Goal: Navigation & Orientation: Go to known website

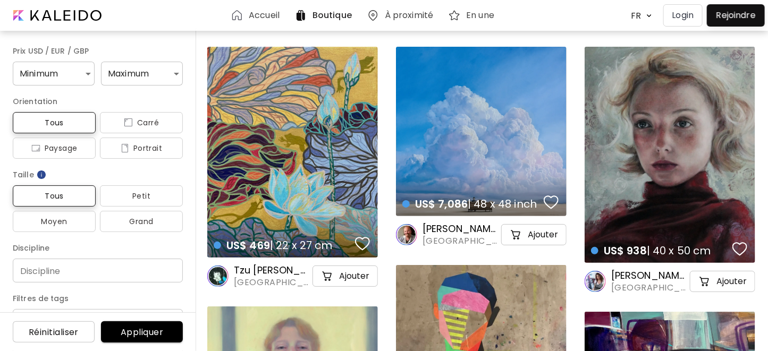
click at [673, 16] on p "Login" at bounding box center [683, 15] width 22 height 13
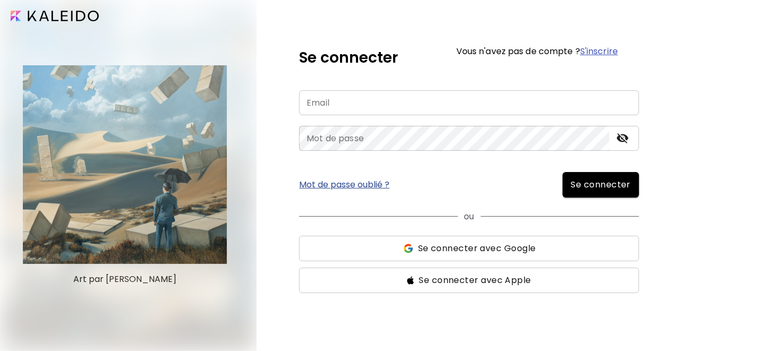
click at [382, 109] on input "email" at bounding box center [469, 102] width 340 height 25
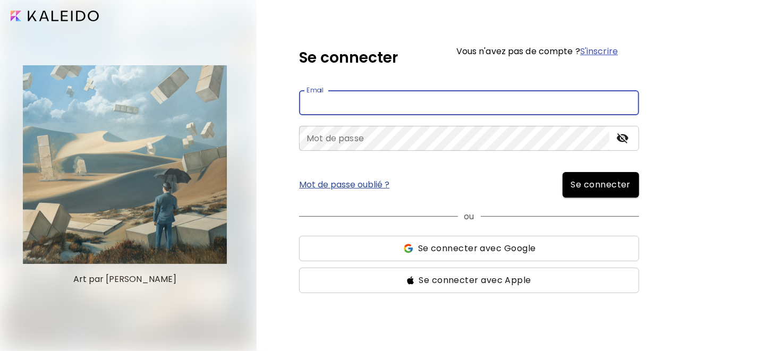
type input "**********"
click at [594, 180] on span "Se connecter" at bounding box center [601, 185] width 60 height 13
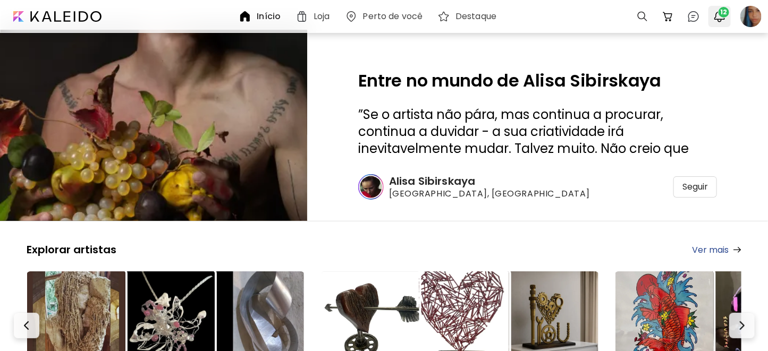
click at [720, 15] on span "12" at bounding box center [723, 12] width 11 height 11
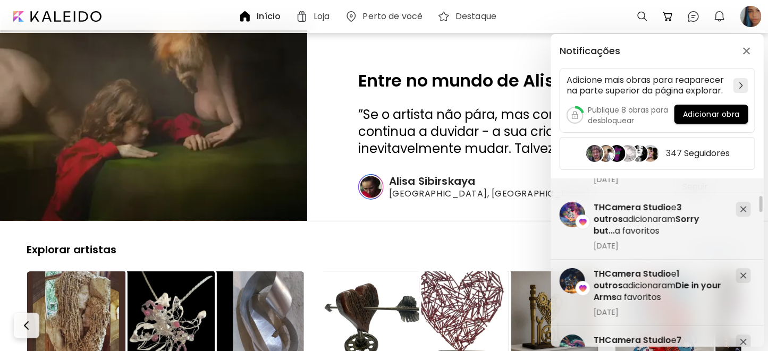
scroll to position [531, 0]
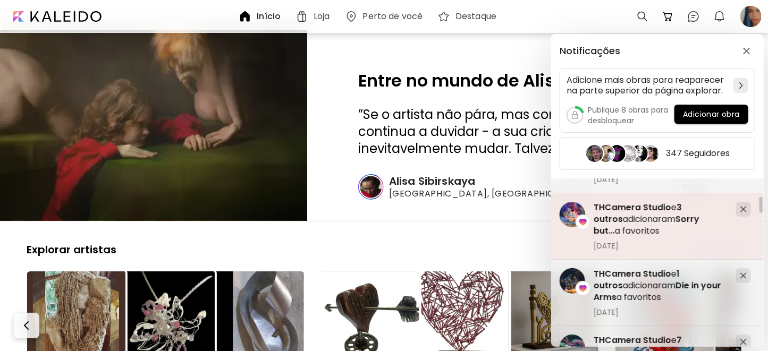
click at [624, 208] on span "THCamera Studio" at bounding box center [632, 207] width 78 height 12
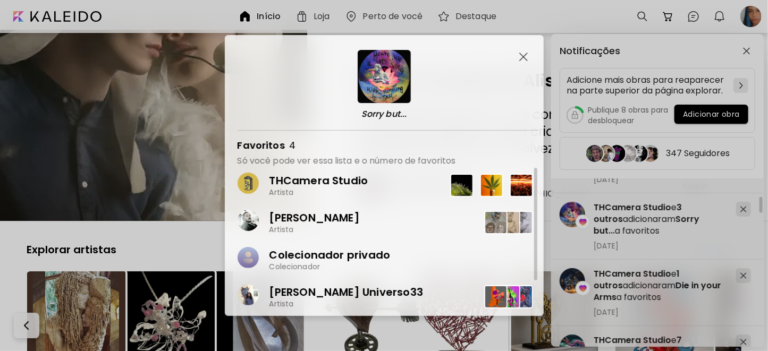
click at [310, 184] on p "THCamera Studio" at bounding box center [318, 181] width 99 height 14
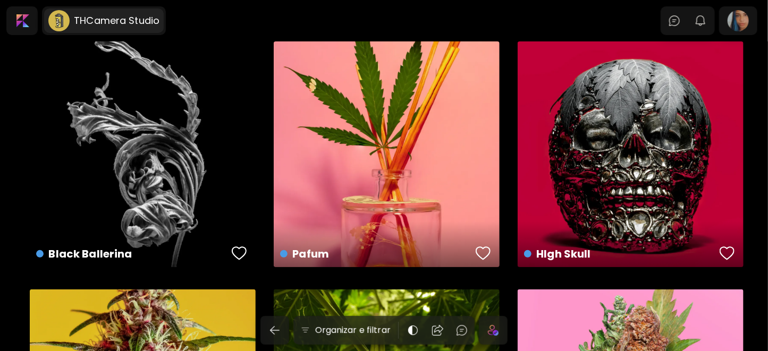
click at [104, 13] on div "THCamera Studio" at bounding box center [104, 21] width 120 height 24
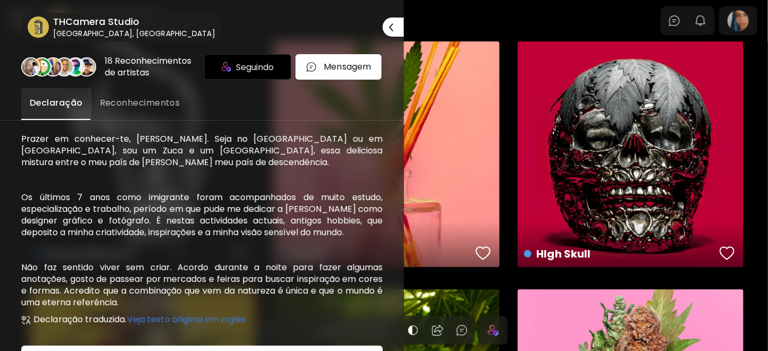
click at [493, 32] on div at bounding box center [384, 175] width 768 height 351
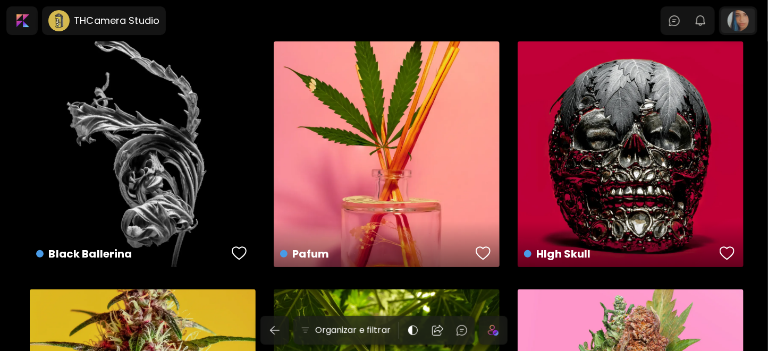
click at [741, 22] on div at bounding box center [738, 21] width 34 height 24
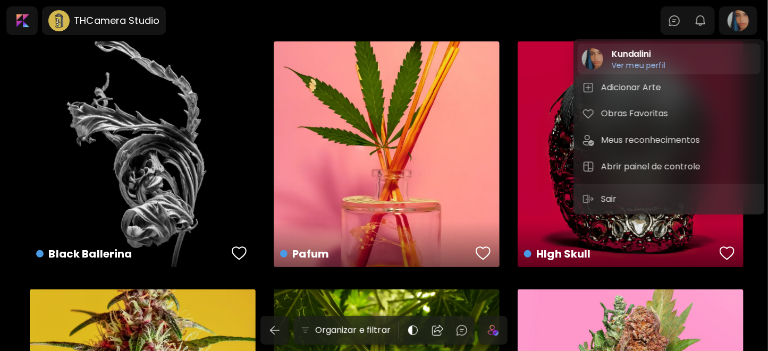
click at [644, 65] on h6 "Ver meu perfil" at bounding box center [638, 66] width 54 height 10
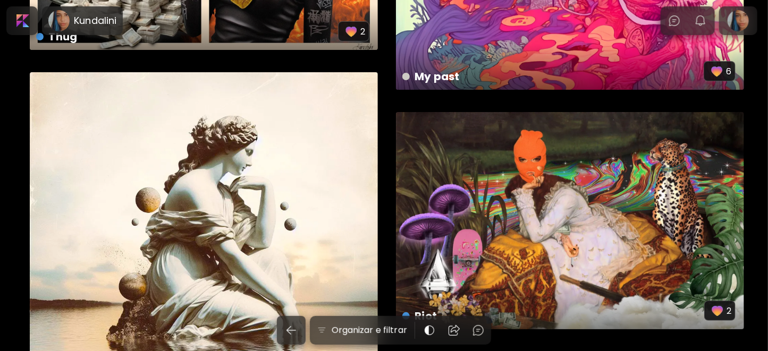
scroll to position [10041, 0]
